Goal: Find specific page/section: Find specific page/section

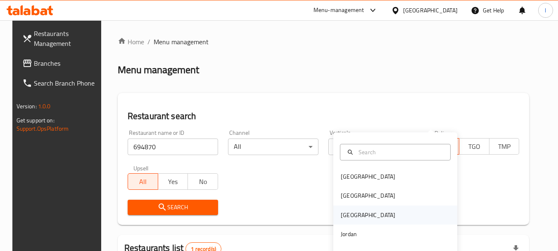
scroll to position [111, 0]
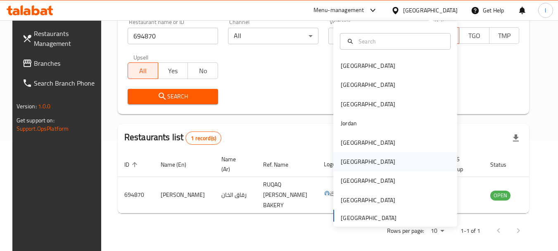
click at [363, 156] on div "[GEOGRAPHIC_DATA]" at bounding box center [395, 161] width 124 height 19
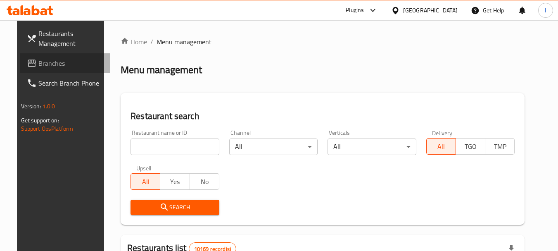
click at [45, 59] on span "Branches" at bounding box center [70, 63] width 65 height 10
